Goal: Use online tool/utility

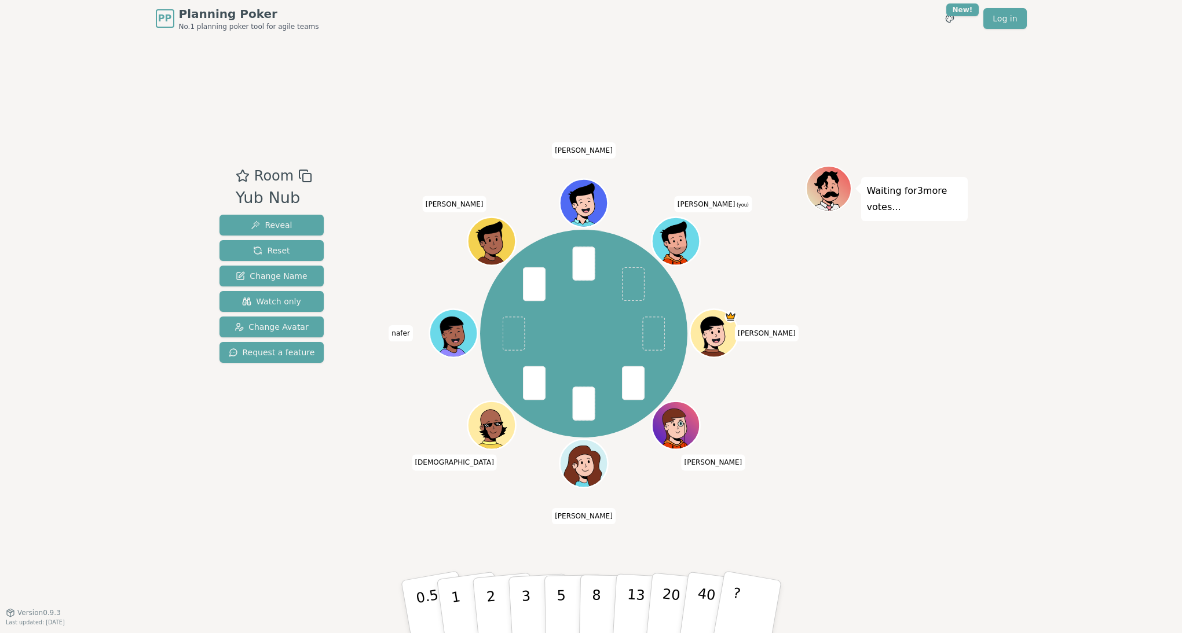
click at [356, 482] on div "Room Yub Nub Reveal Reset Change Name Watch only Change Avatar Request a featur…" at bounding box center [591, 325] width 753 height 318
click at [533, 610] on button "3" at bounding box center [538, 607] width 63 height 90
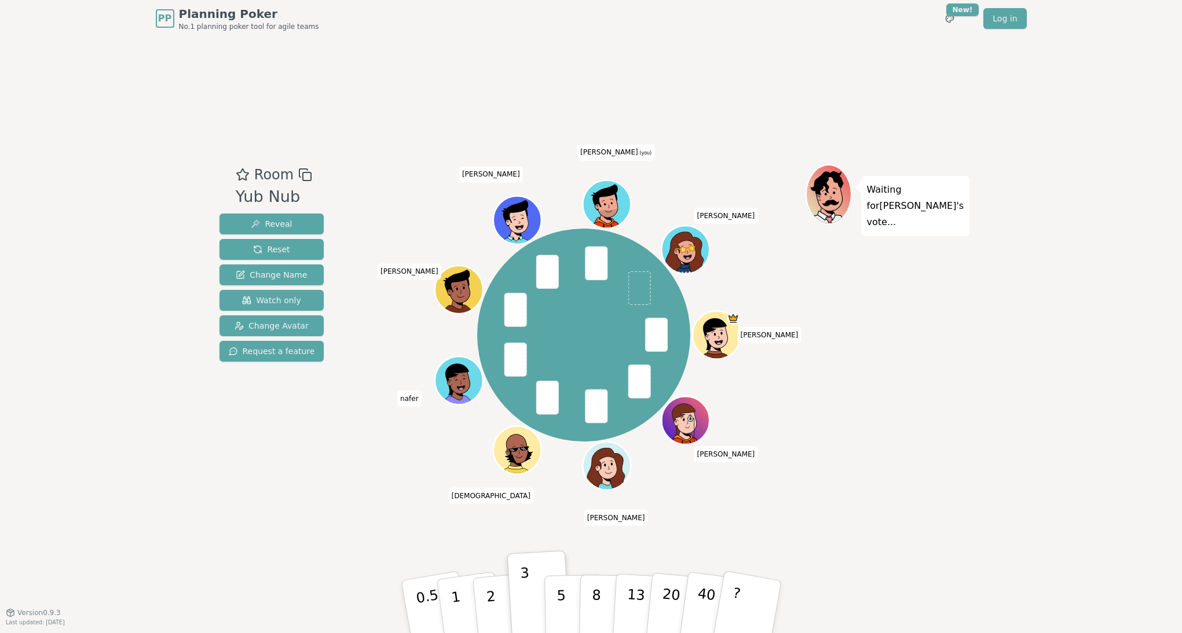
click at [298, 492] on div "Room Yub Nub Reveal Reset Change Name Watch only Change Avatar Request a featur…" at bounding box center [591, 325] width 753 height 576
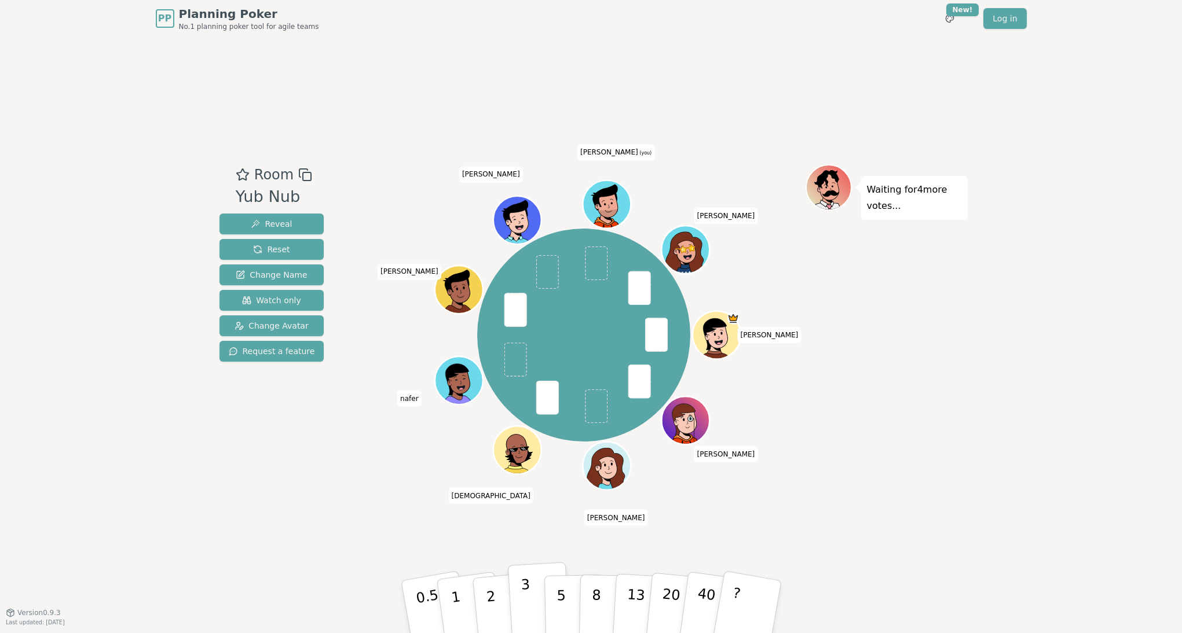
click at [527, 605] on p "3" at bounding box center [526, 608] width 13 height 63
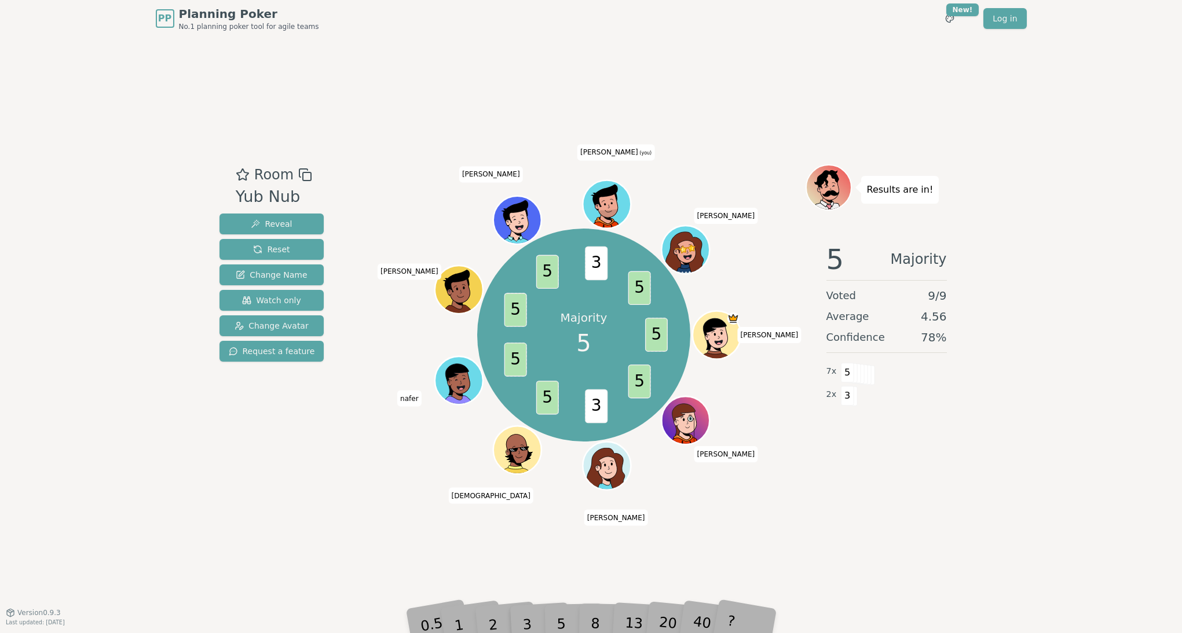
click at [558, 613] on div "5" at bounding box center [573, 607] width 35 height 41
click at [505, 566] on div "Room Yub Nub Reveal Reset Change Name Watch only Change Avatar Request a featur…" at bounding box center [591, 325] width 753 height 576
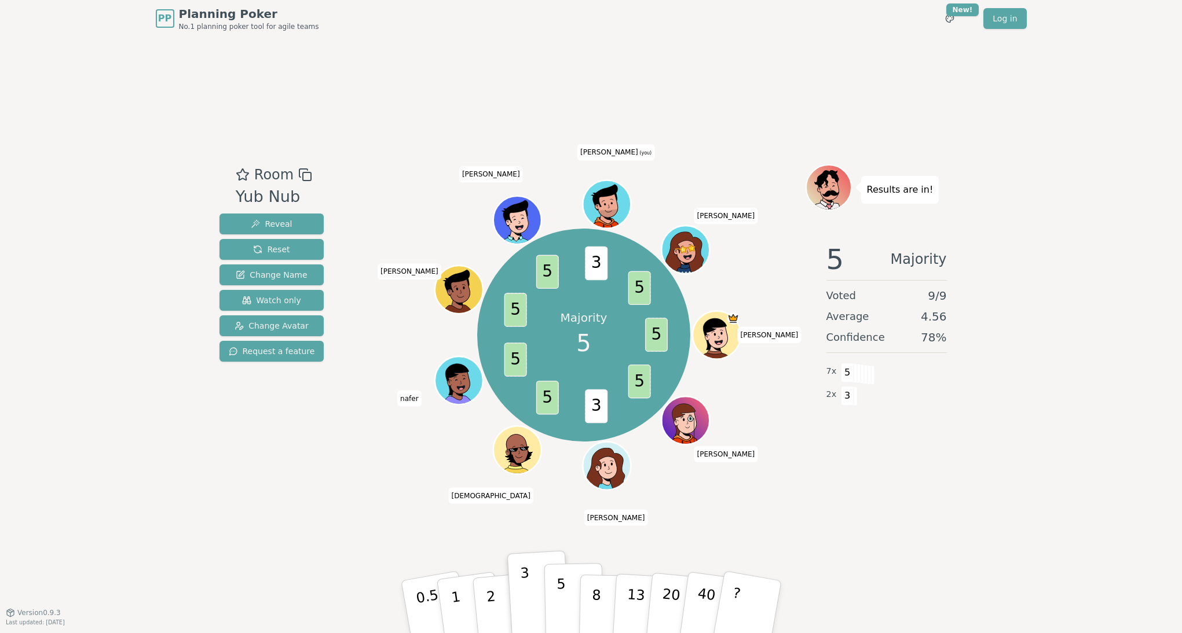
click at [558, 607] on p "5" at bounding box center [561, 607] width 10 height 63
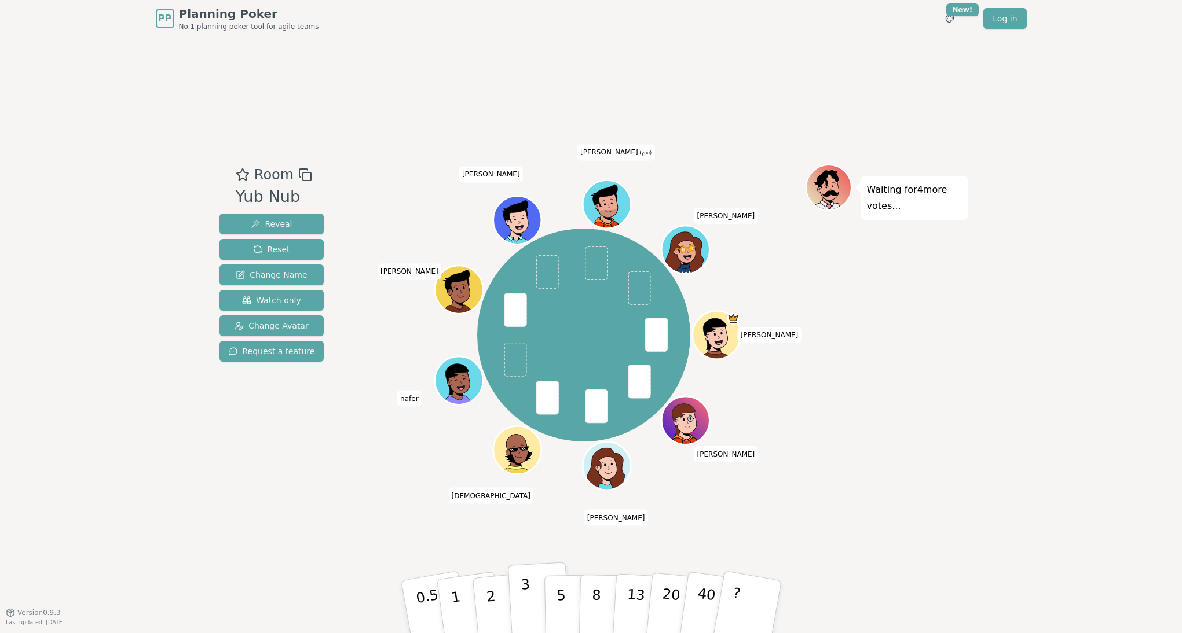
click at [527, 604] on p "3" at bounding box center [526, 608] width 13 height 63
click at [346, 544] on div "Room Yub Nub Reveal Reset Change Name Watch only Change Avatar Request a featur…" at bounding box center [591, 325] width 753 height 576
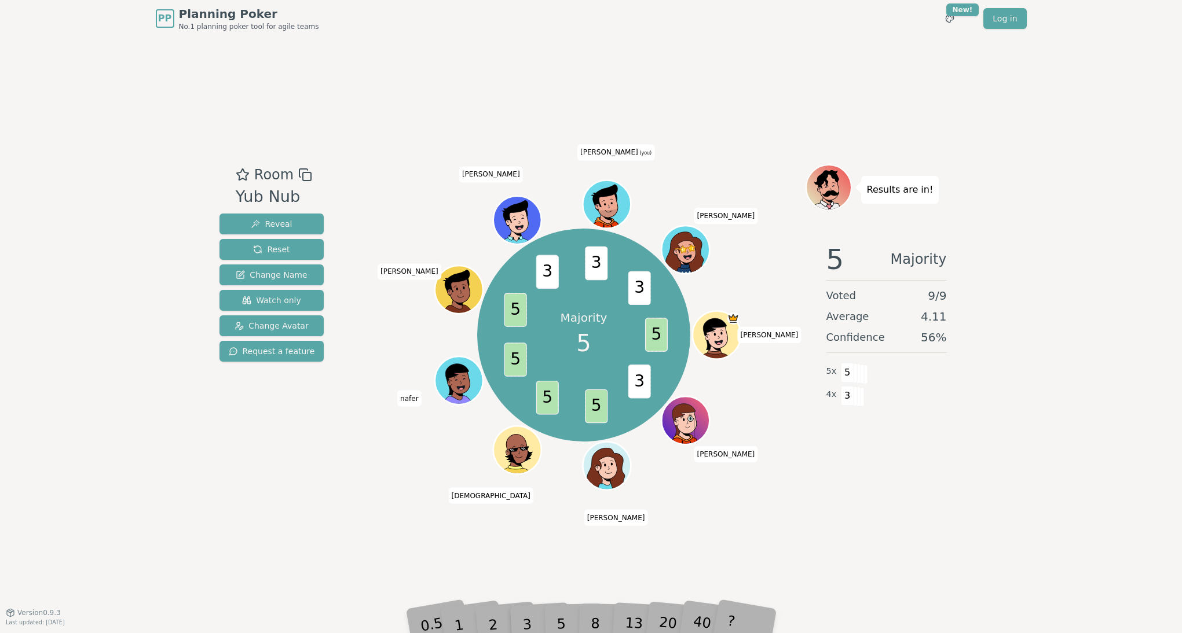
click at [429, 558] on div "Room Yub Nub Reveal Reset Change Name Watch only Change Avatar Request a featur…" at bounding box center [591, 325] width 753 height 576
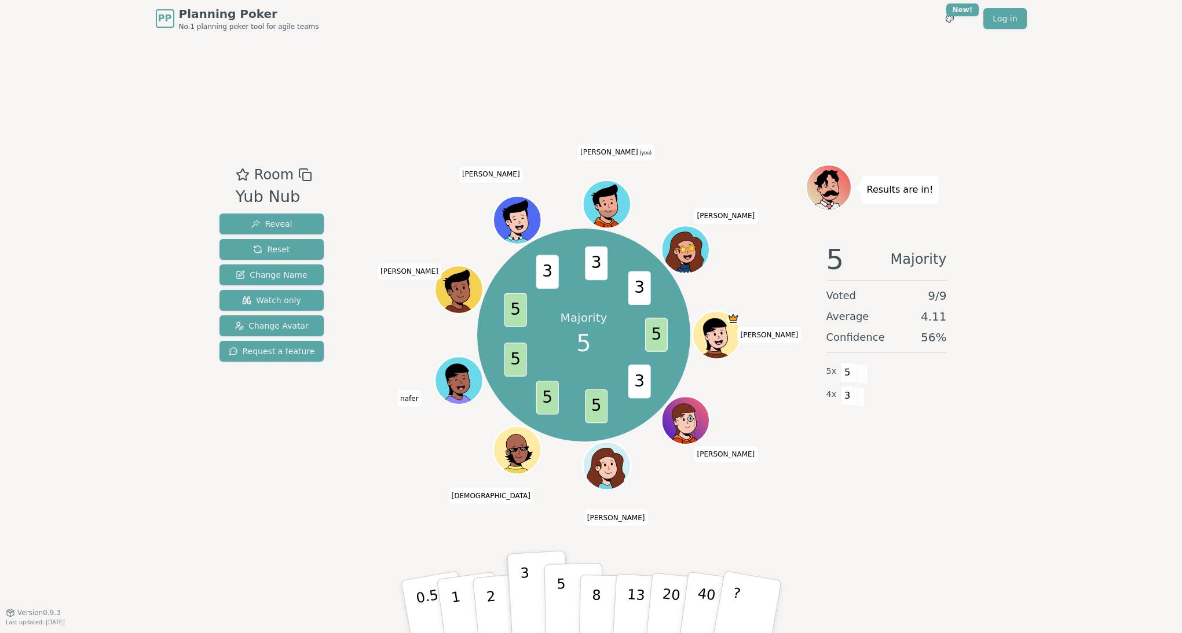
click at [563, 601] on p "5" at bounding box center [561, 607] width 10 height 63
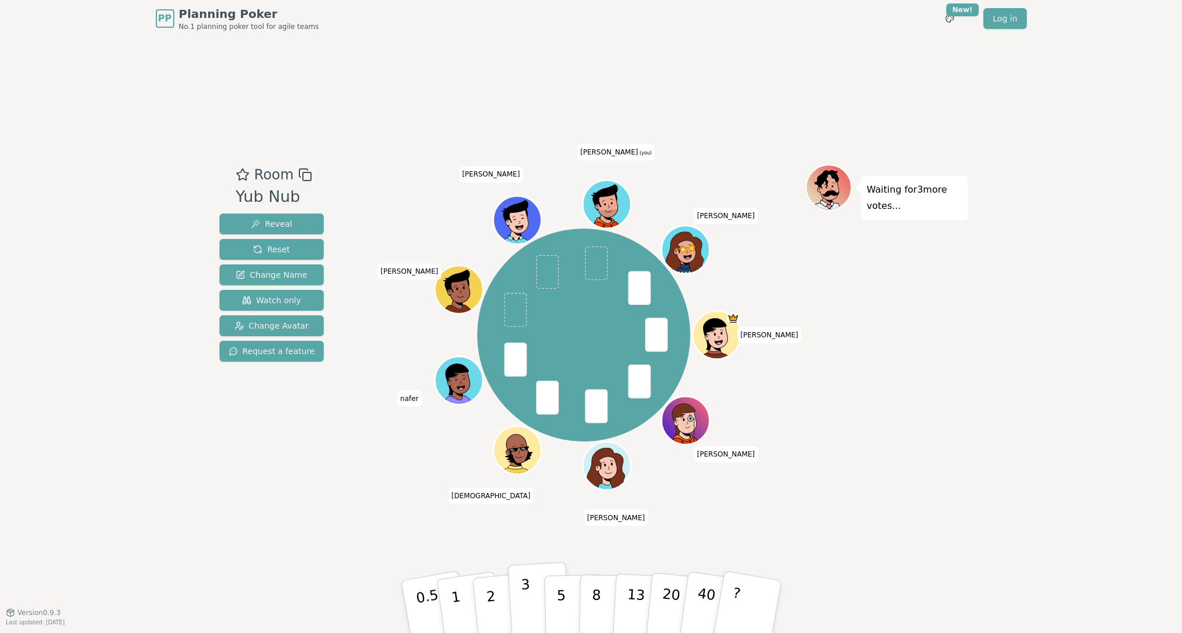
click at [526, 607] on p "3" at bounding box center [526, 608] width 13 height 63
click at [468, 517] on div "Room Yub Nub Reveal Reset Change Name Watch only Change Avatar Request a featur…" at bounding box center [591, 325] width 753 height 576
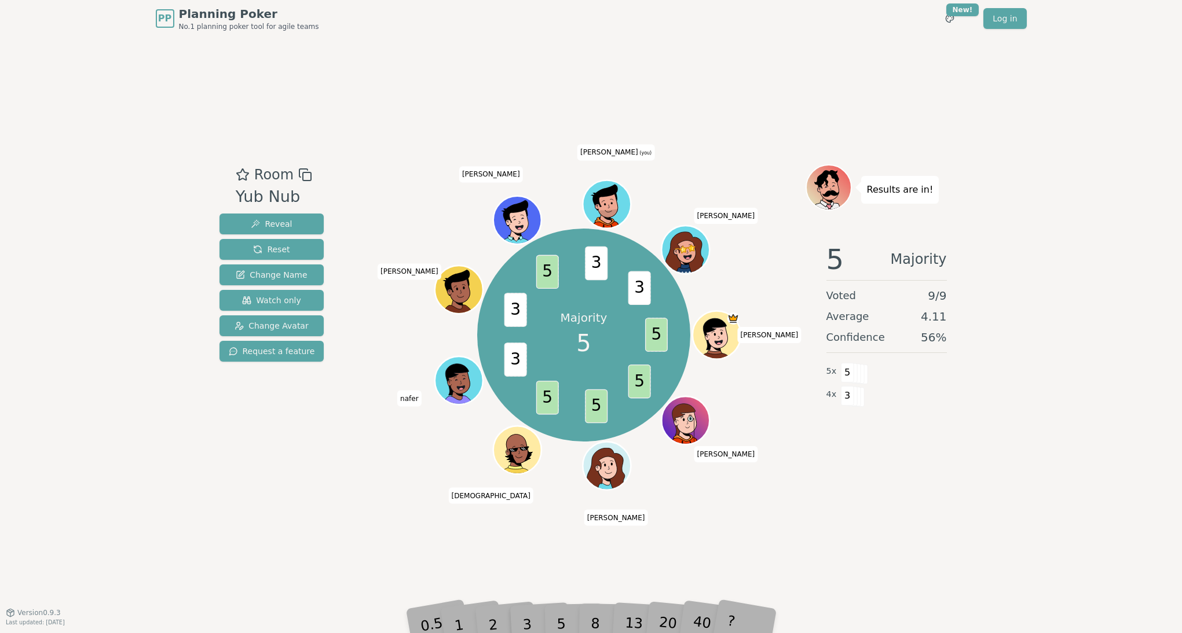
click at [551, 536] on div "Room Yub Nub Reveal Reset Change Name Watch only Change Avatar Request a featur…" at bounding box center [591, 325] width 753 height 576
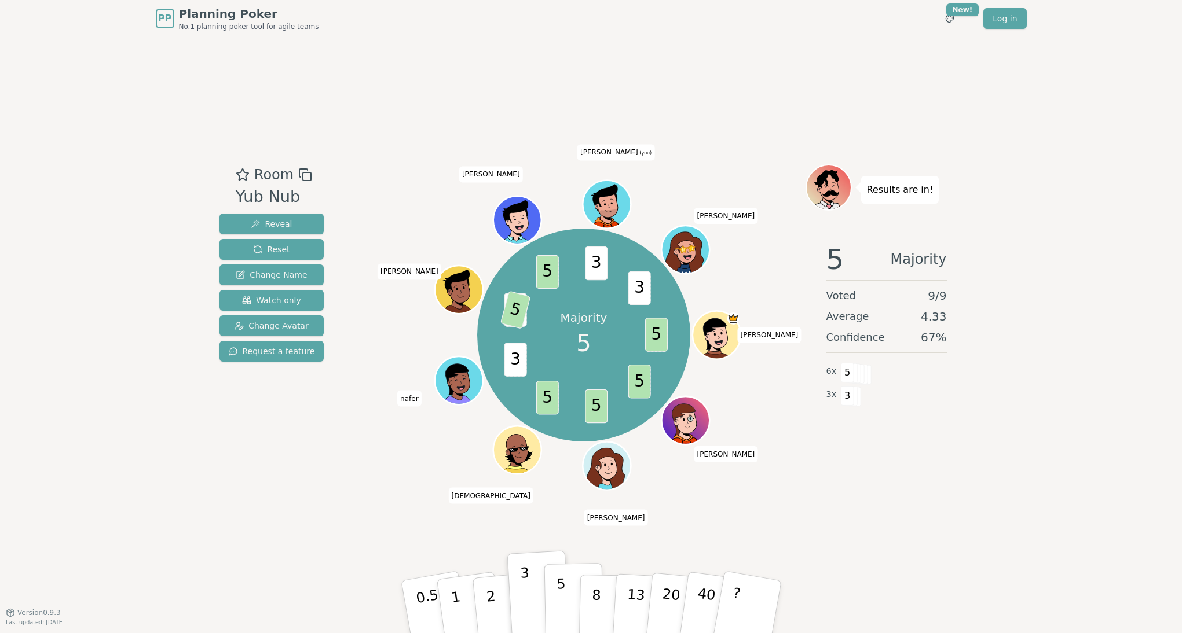
click at [562, 600] on p "5" at bounding box center [561, 607] width 10 height 63
